Goal: Navigation & Orientation: Understand site structure

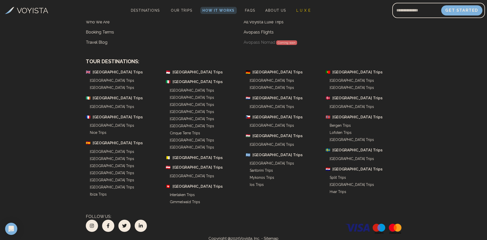
scroll to position [1932, 0]
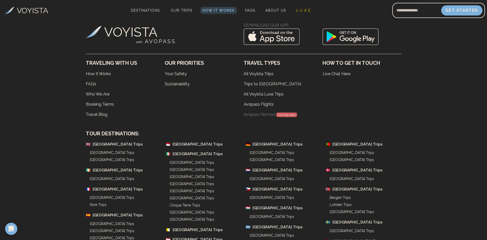
scroll to position [1830, 0]
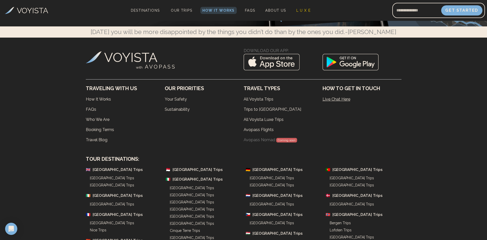
click at [340, 99] on link "Live Chat Here" at bounding box center [361, 99] width 79 height 10
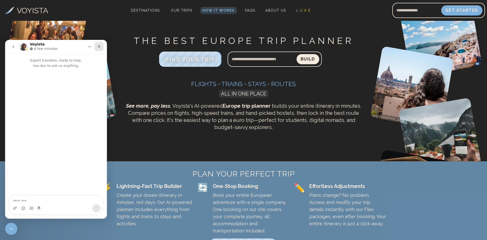
click at [100, 47] on icon "Close" at bounding box center [99, 47] width 4 height 4
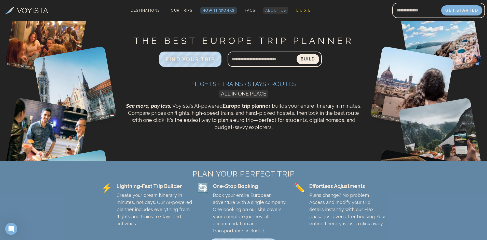
click at [283, 10] on span "About Us" at bounding box center [275, 10] width 21 height 4
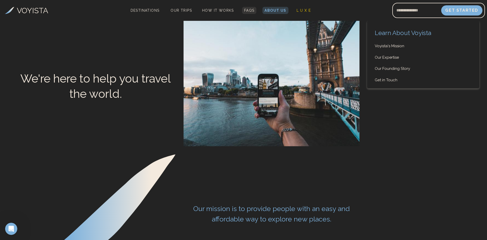
click at [245, 8] on link "FAQs" at bounding box center [249, 10] width 14 height 7
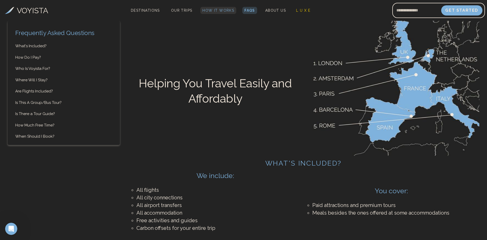
click at [213, 11] on span "How It Works" at bounding box center [218, 10] width 32 height 4
